Goal: Obtain resource: Download file/media

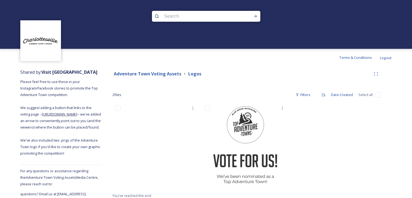
scroll to position [12, 0]
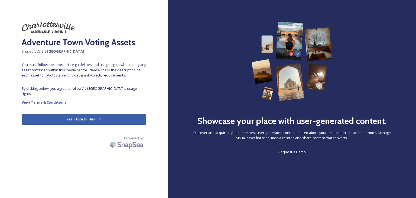
click at [103, 118] on button "Yes - Access Files" at bounding box center [84, 119] width 125 height 11
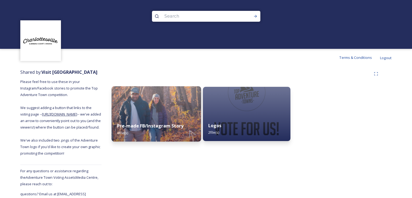
click at [141, 131] on div "Pre-made FB/Instagram Story 4 file(s)" at bounding box center [156, 129] width 89 height 25
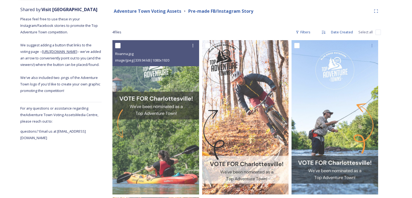
scroll to position [61, 0]
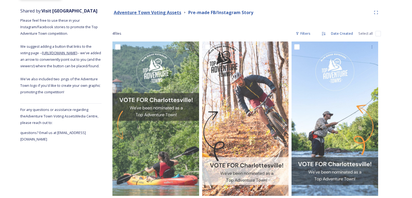
click at [160, 12] on strong "Adventure Town Voting Assets" at bounding box center [147, 12] width 67 height 6
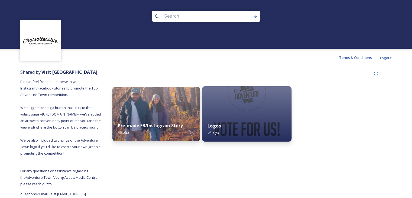
click at [235, 117] on div "Logos 2 file(s)" at bounding box center [246, 129] width 89 height 25
